Goal: Navigation & Orientation: Find specific page/section

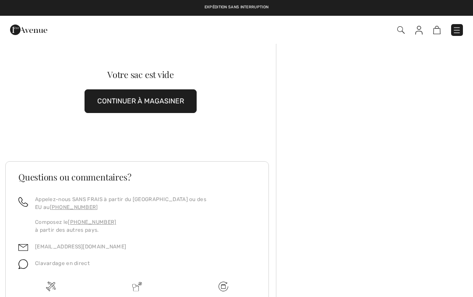
click at [184, 103] on button "CONTINUER À MAGASINER" at bounding box center [141, 101] width 112 height 24
click at [154, 100] on button "CONTINUER À MAGASINER" at bounding box center [141, 101] width 112 height 24
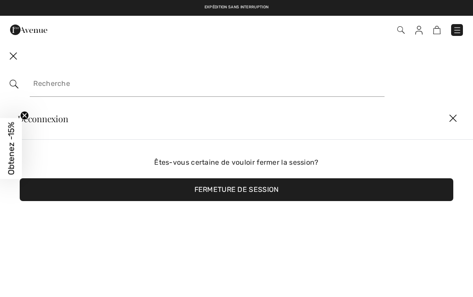
click at [421, 32] on img at bounding box center [418, 30] width 7 height 9
click at [420, 30] on img at bounding box center [418, 30] width 7 height 9
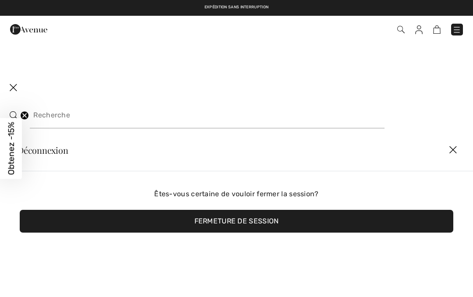
click at [426, 25] on span at bounding box center [333, 30] width 259 height 12
click at [430, 32] on span at bounding box center [333, 30] width 259 height 12
